Goal: Book appointment/travel/reservation

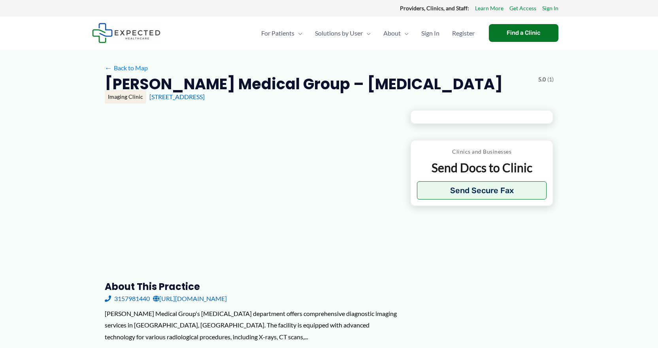
type input "**********"
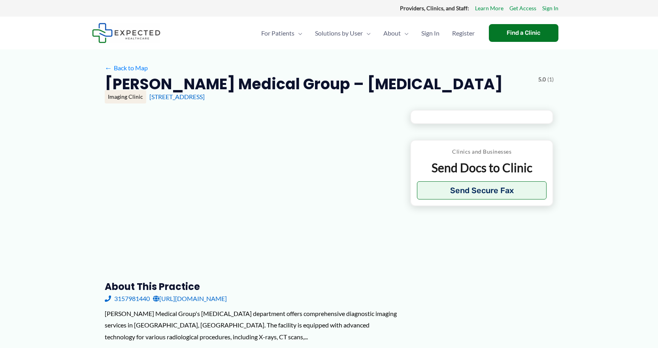
type input "**********"
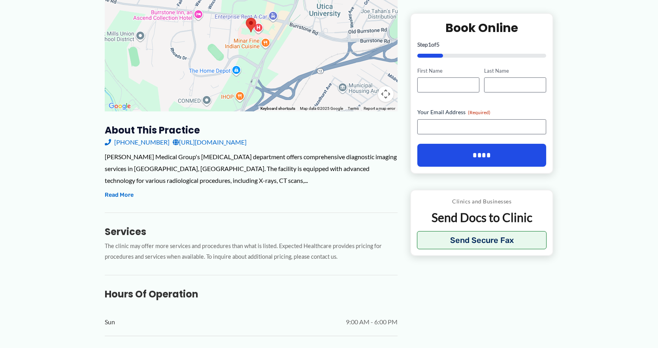
scroll to position [40, 0]
